Goal: Book appointment/travel/reservation

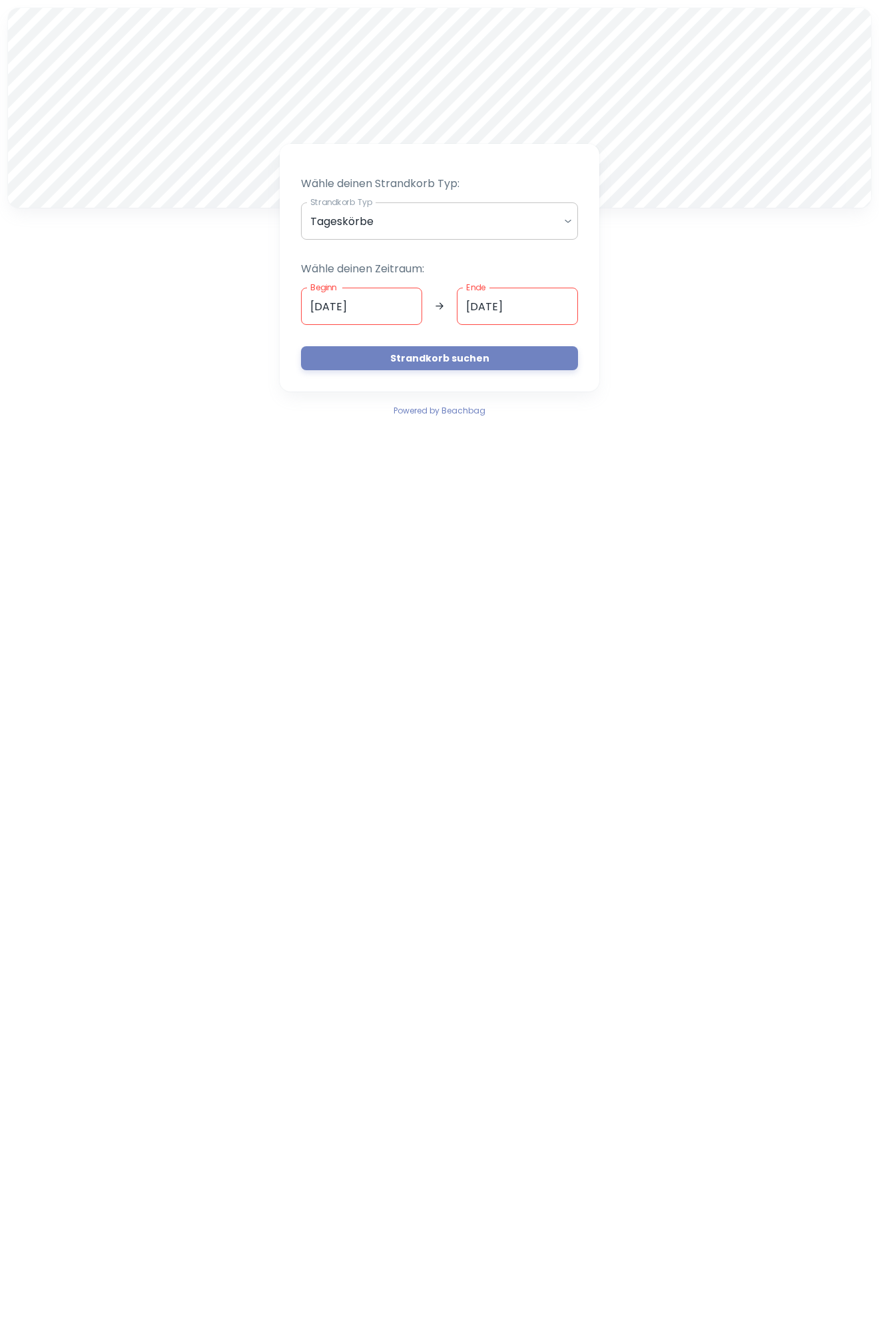
click at [571, 225] on body "A Wähle deinen Strandkorb Typ: Strandkorb Typ Tageskörbe daily Strandkorb Typ W…" at bounding box center [439, 667] width 879 height 1335
click at [571, 224] on div at bounding box center [439, 667] width 879 height 1335
click at [462, 360] on button "Strandkorb suchen" at bounding box center [439, 358] width 277 height 24
